Goal: Find specific page/section: Find specific page/section

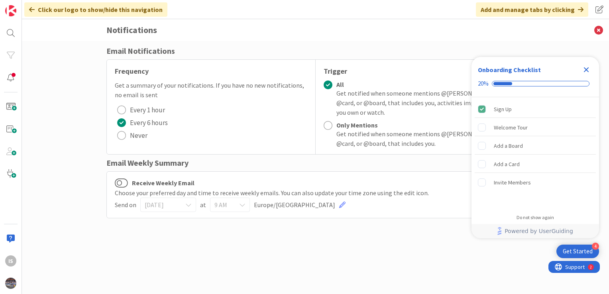
click at [589, 69] on icon "Close Checklist" at bounding box center [587, 70] width 10 height 10
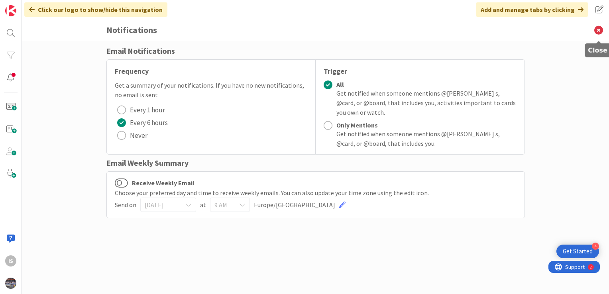
click at [598, 30] on icon at bounding box center [599, 30] width 21 height 22
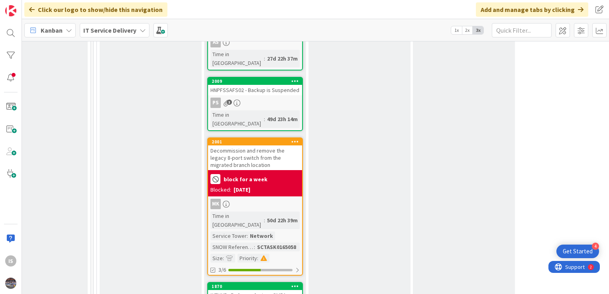
scroll to position [1257, 460]
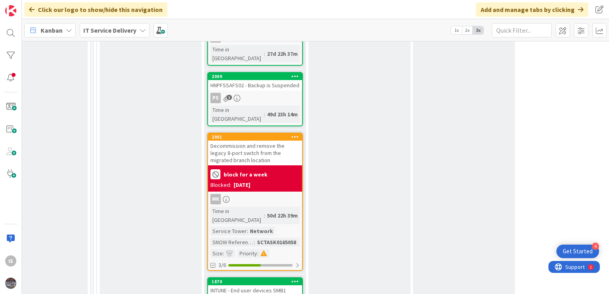
click at [251, 286] on div "INTUNE - End user devices SMB1 disable" at bounding box center [255, 295] width 94 height 18
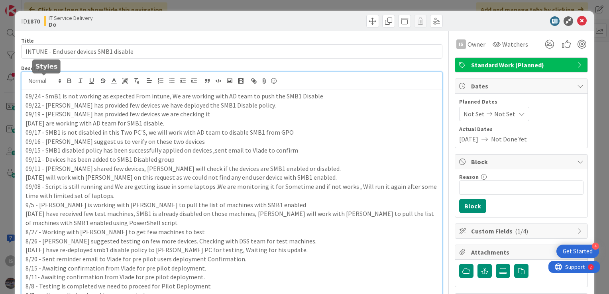
click at [26, 83] on div "IS [PERSON_NAME] s just joined 09/24 - SmB1 is not working as expected From int…" at bounding box center [232, 208] width 421 height 272
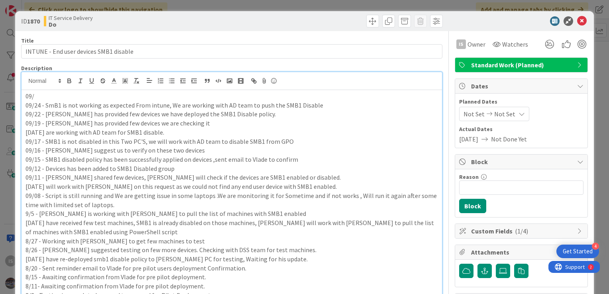
click at [41, 94] on p "09/" at bounding box center [232, 96] width 413 height 9
click at [56, 92] on p "09/25 -" at bounding box center [232, 96] width 413 height 9
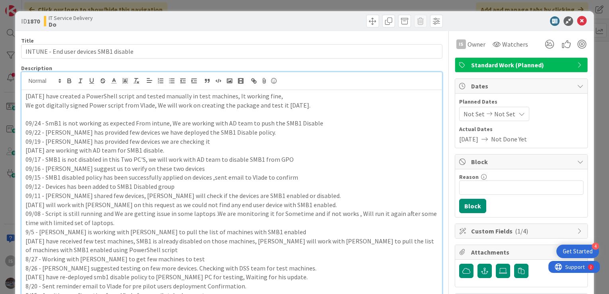
click at [163, 108] on p "We got digitally signed Power script from Vlade, We will work on creating the p…" at bounding box center [232, 105] width 413 height 9
click at [578, 22] on icon at bounding box center [583, 21] width 10 height 10
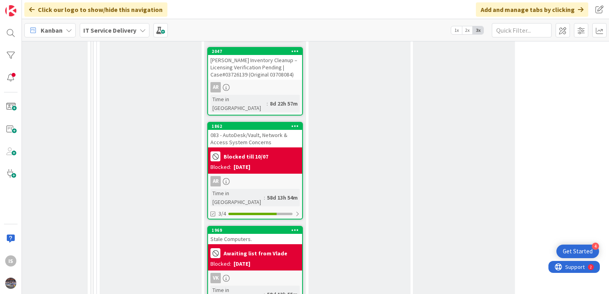
scroll to position [1572, 460]
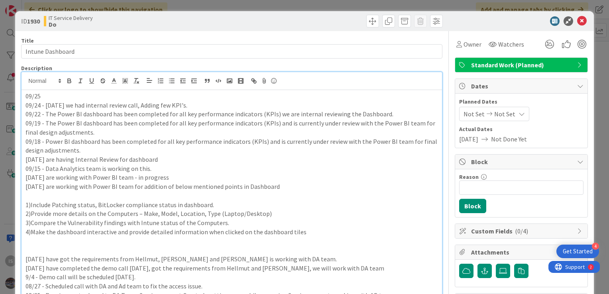
click at [52, 94] on p "09/25" at bounding box center [232, 96] width 413 height 9
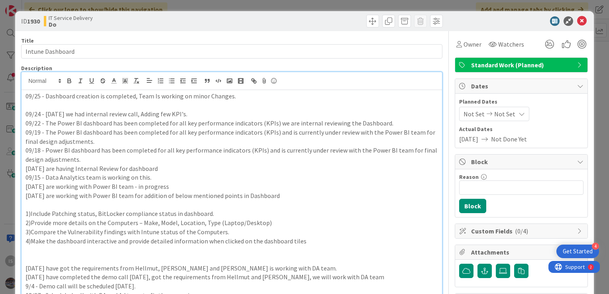
click at [112, 109] on p at bounding box center [232, 105] width 413 height 9
drag, startPoint x: 439, startPoint y: 151, endPoint x: 410, endPoint y: 146, distance: 29.6
click at [156, 95] on p "09/25 - Dashboard creation is completed, Team Is working on minor Changes." at bounding box center [232, 96] width 413 height 9
click at [578, 22] on icon at bounding box center [583, 21] width 10 height 10
